Goal: Answer question/provide support: Share knowledge or assist other users

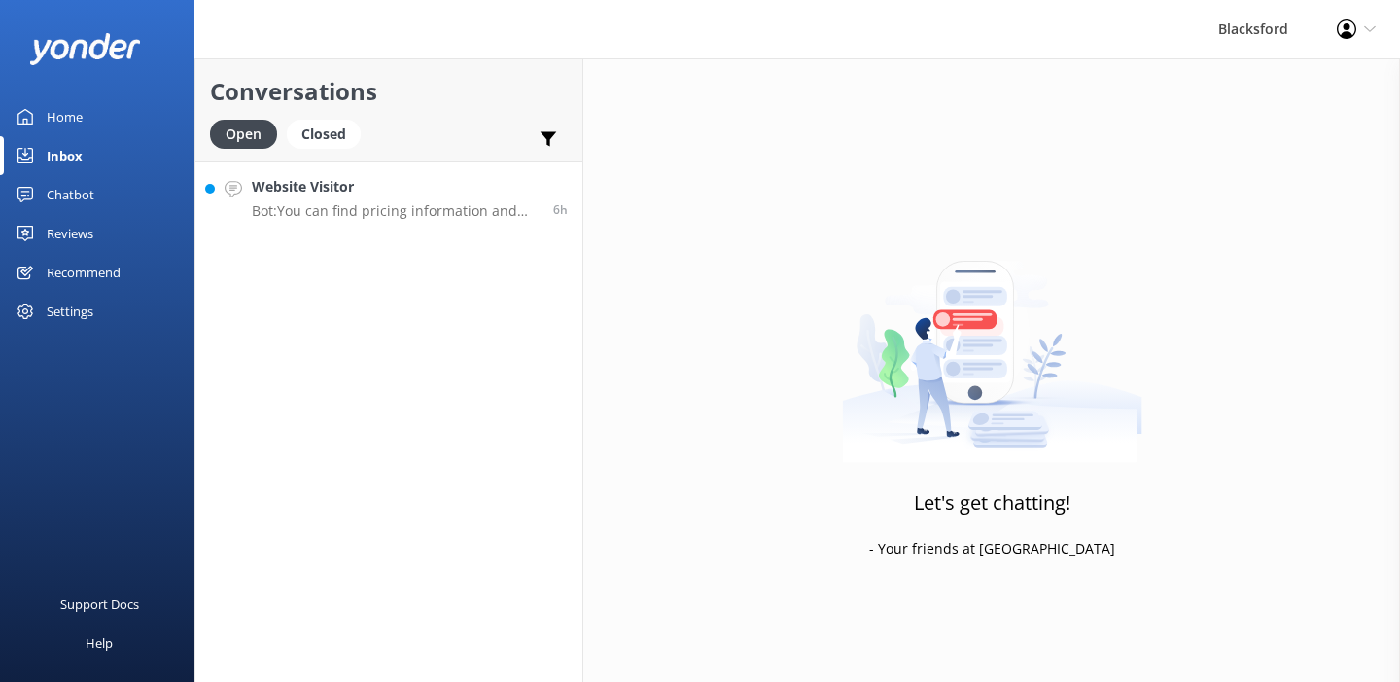
click at [374, 202] on p "Bot: You can find pricing information and view live availability for RV rentals…" at bounding box center [395, 211] width 287 height 18
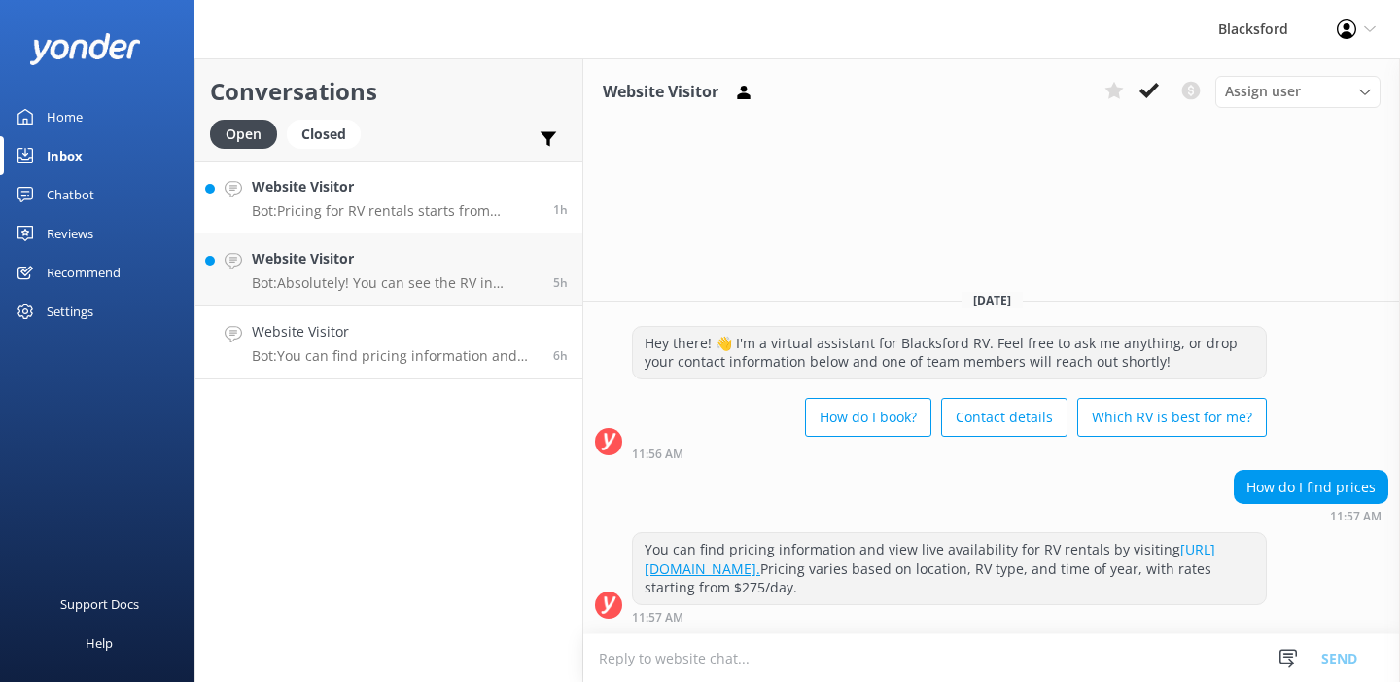
click at [457, 209] on p "Bot: Pricing for RV rentals starts from $275/day and varies based on location, …" at bounding box center [395, 211] width 287 height 18
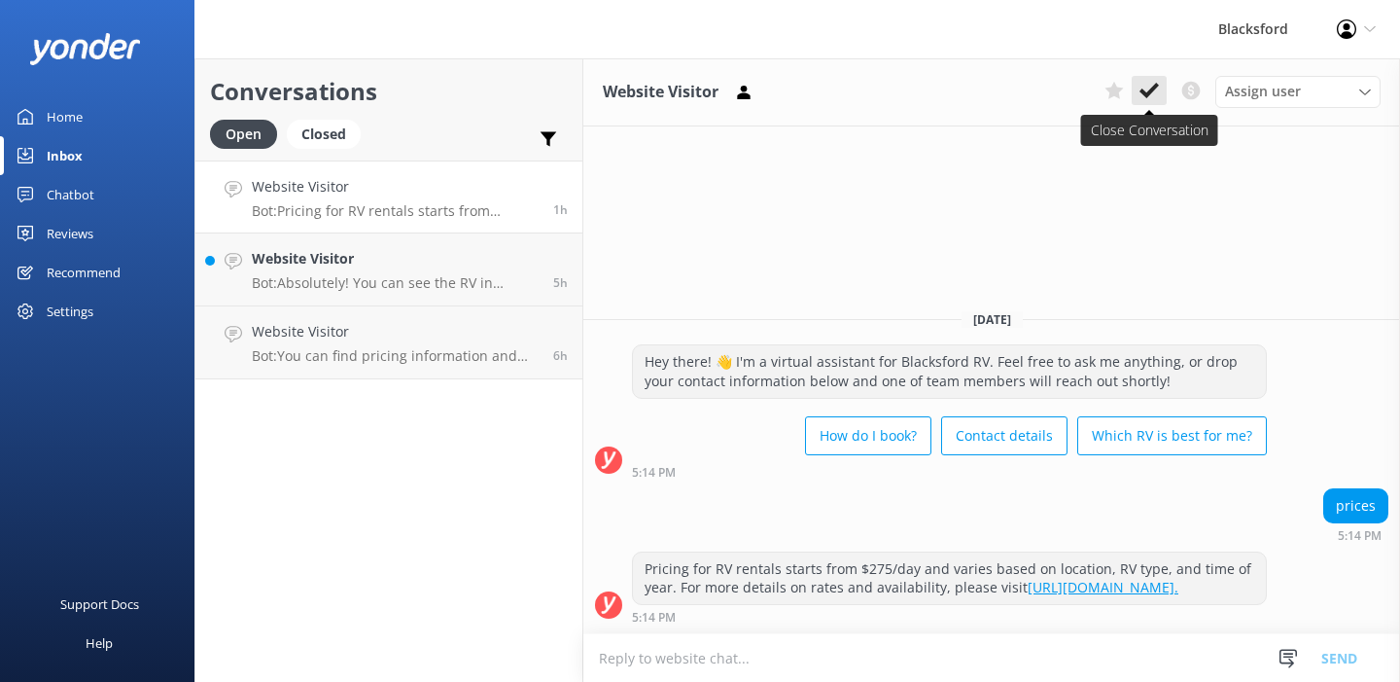
click at [1147, 99] on icon at bounding box center [1149, 90] width 19 height 19
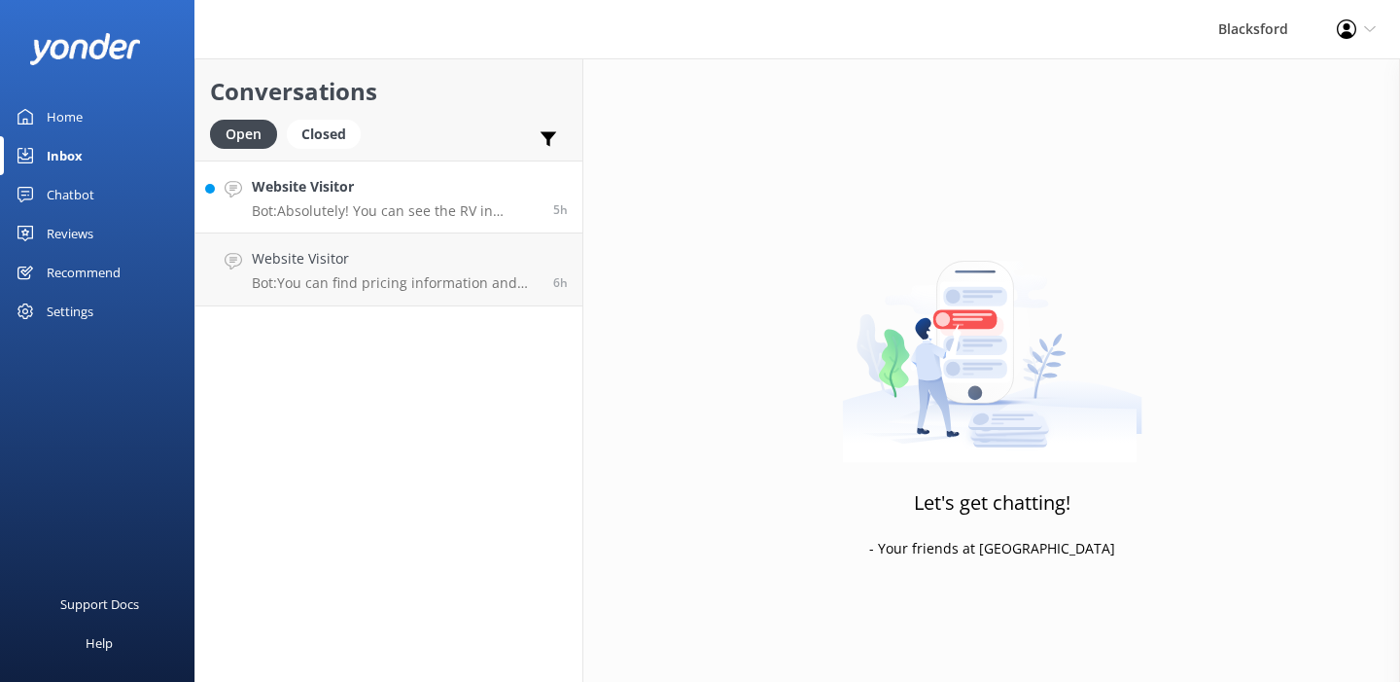
click at [438, 207] on p "Bot: Absolutely! You can see the RV in person before booking. Please contact us…" at bounding box center [395, 211] width 287 height 18
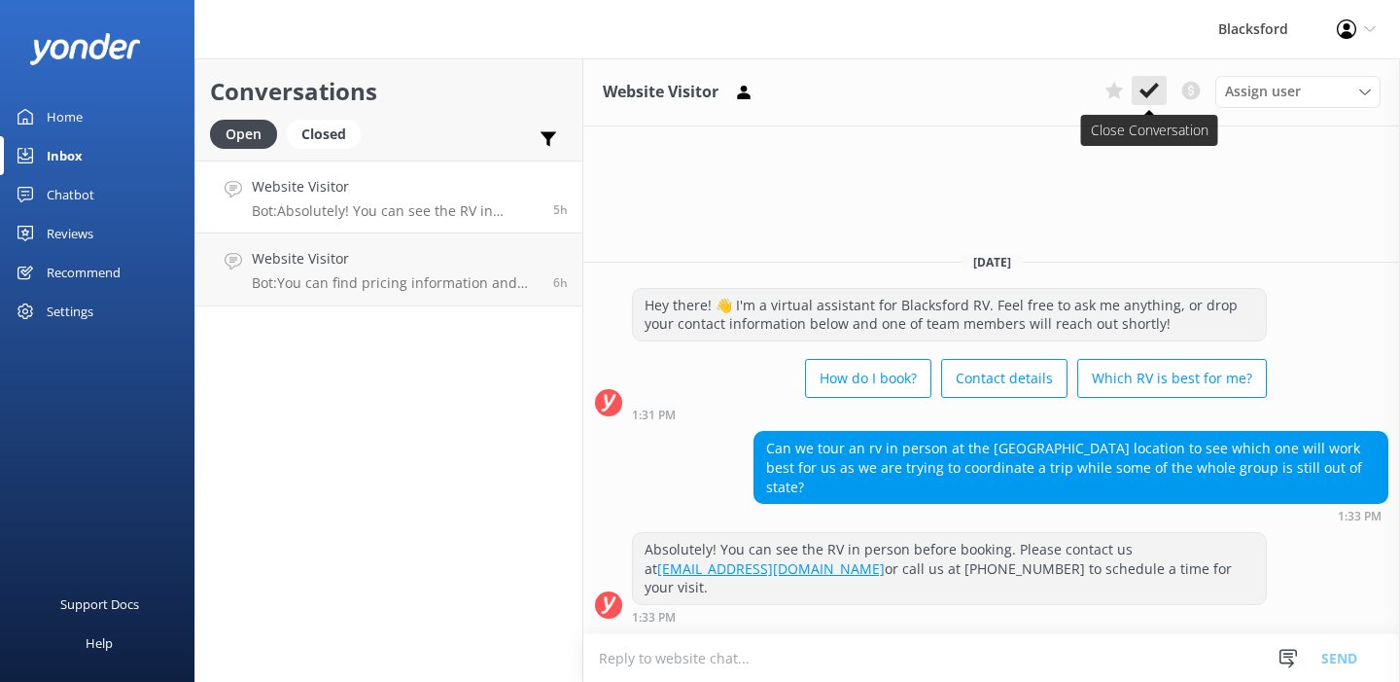
click at [1155, 97] on icon at bounding box center [1149, 90] width 19 height 19
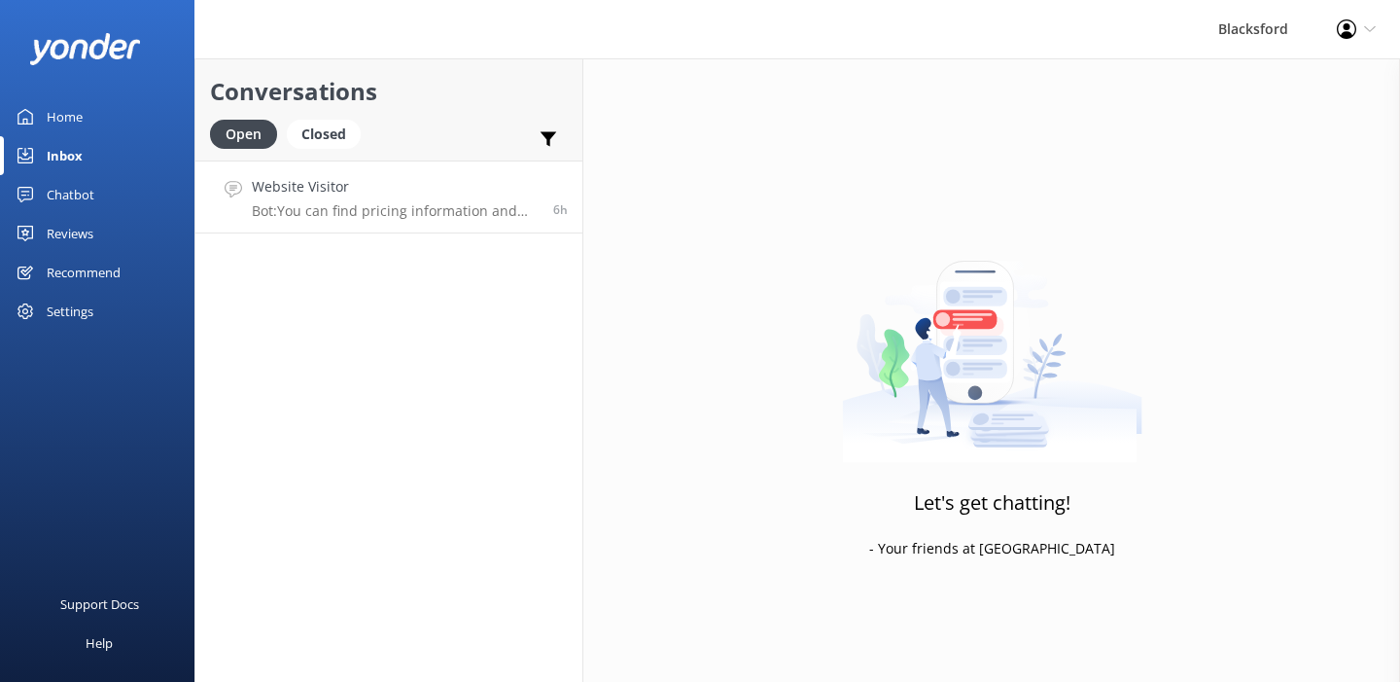
click at [529, 202] on p "Bot: You can find pricing information and view live availability for RV rentals…" at bounding box center [395, 211] width 287 height 18
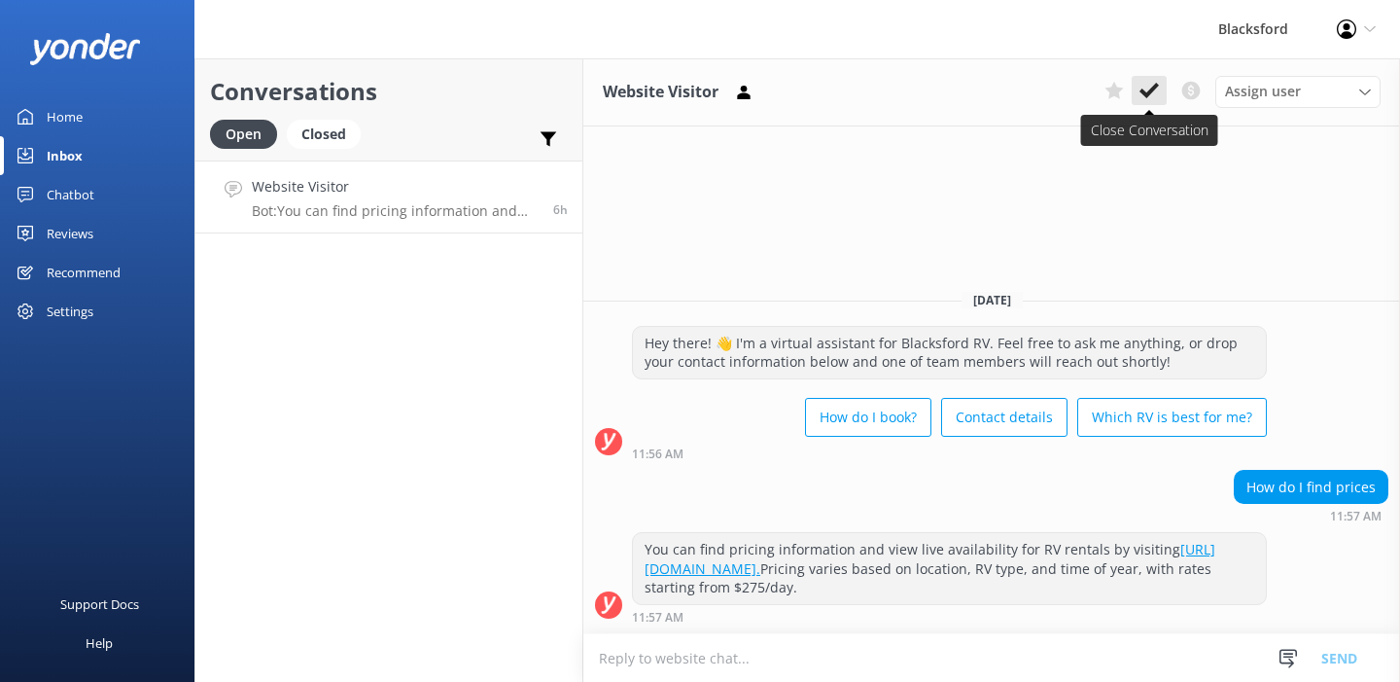
click at [1152, 89] on use at bounding box center [1149, 91] width 19 height 16
